Goal: Find specific page/section: Find specific page/section

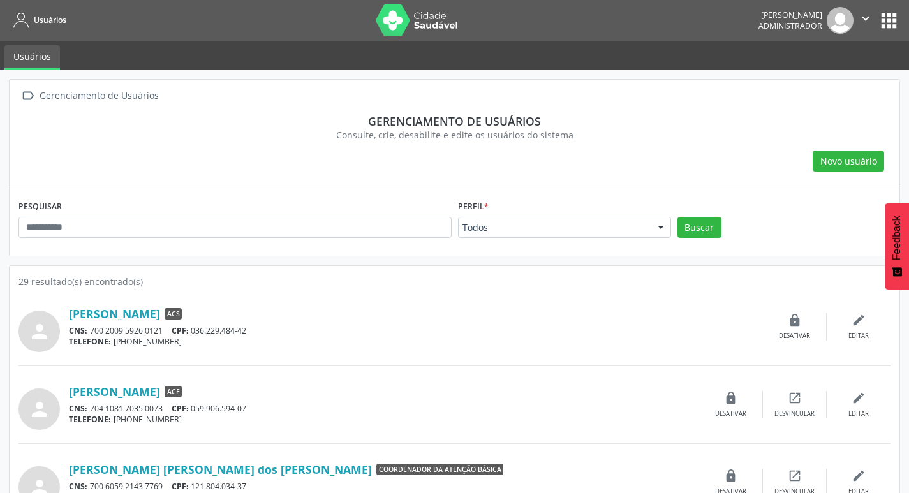
click at [907, 33] on nav "Usuários [PERSON_NAME] Administrador  Configurações Sair apps" at bounding box center [454, 20] width 909 height 41
click at [882, 28] on button "apps" at bounding box center [888, 21] width 22 height 22
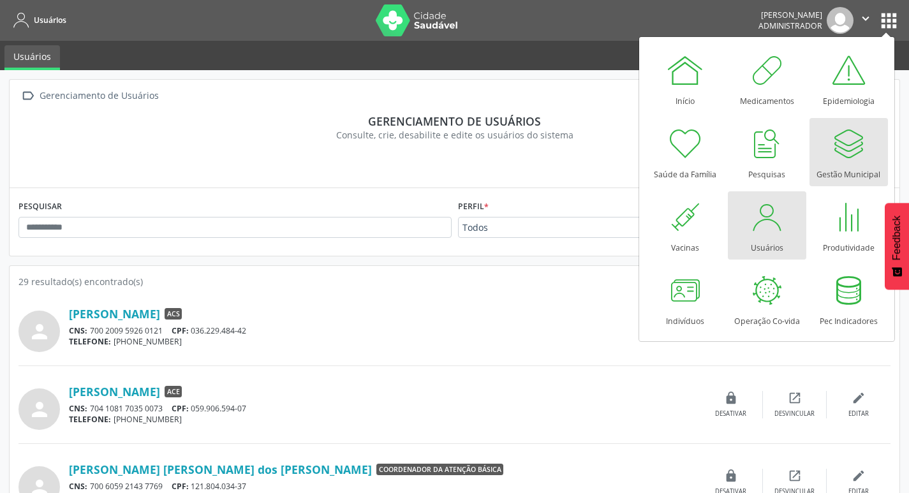
click at [867, 148] on link "Gestão Municipal" at bounding box center [848, 152] width 78 height 68
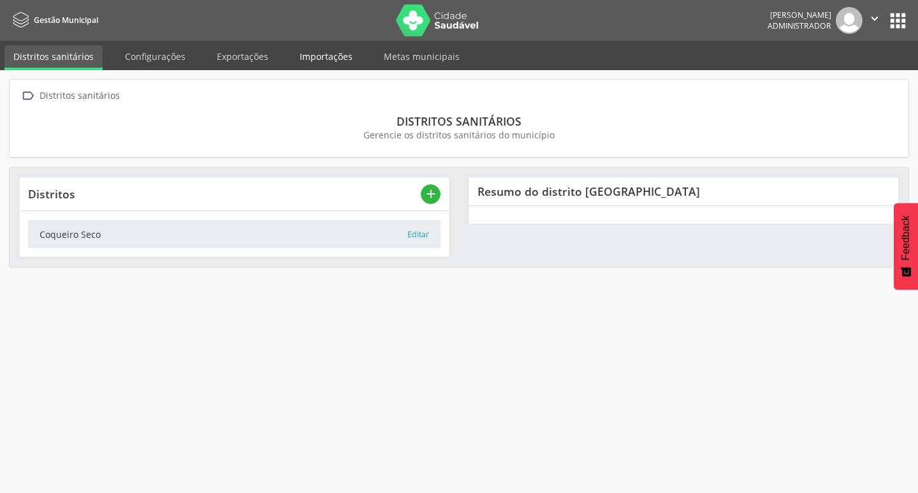
click at [307, 48] on link "Importações" at bounding box center [326, 56] width 71 height 22
